Goal: Transaction & Acquisition: Purchase product/service

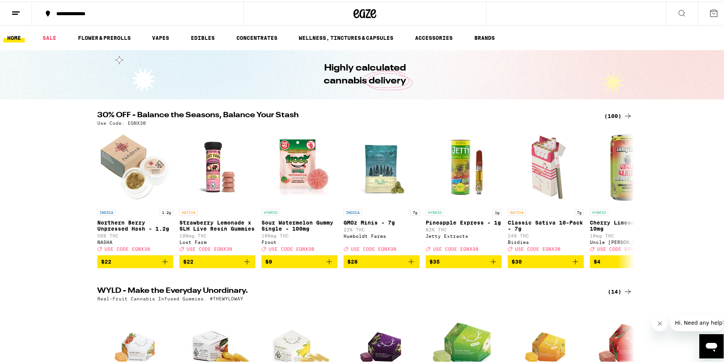
click at [609, 115] on div "(100)" at bounding box center [618, 114] width 28 height 9
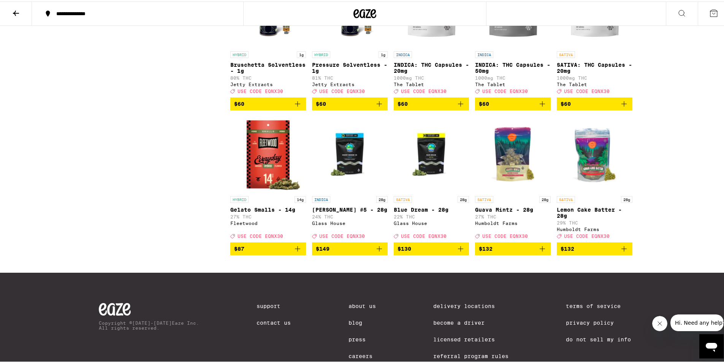
scroll to position [2836, 0]
